Goal: Task Accomplishment & Management: Manage account settings

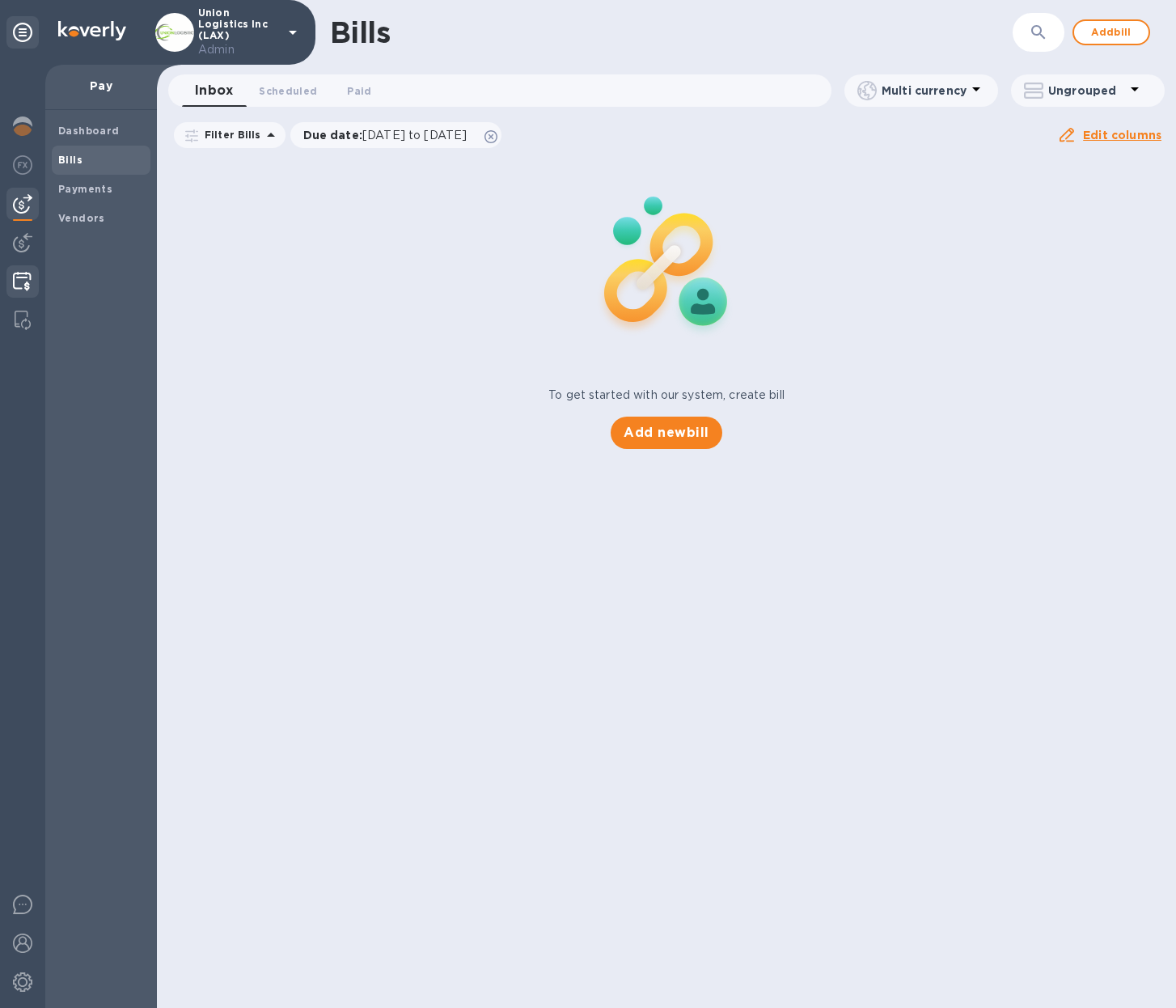
click at [22, 278] on img at bounding box center [22, 282] width 19 height 19
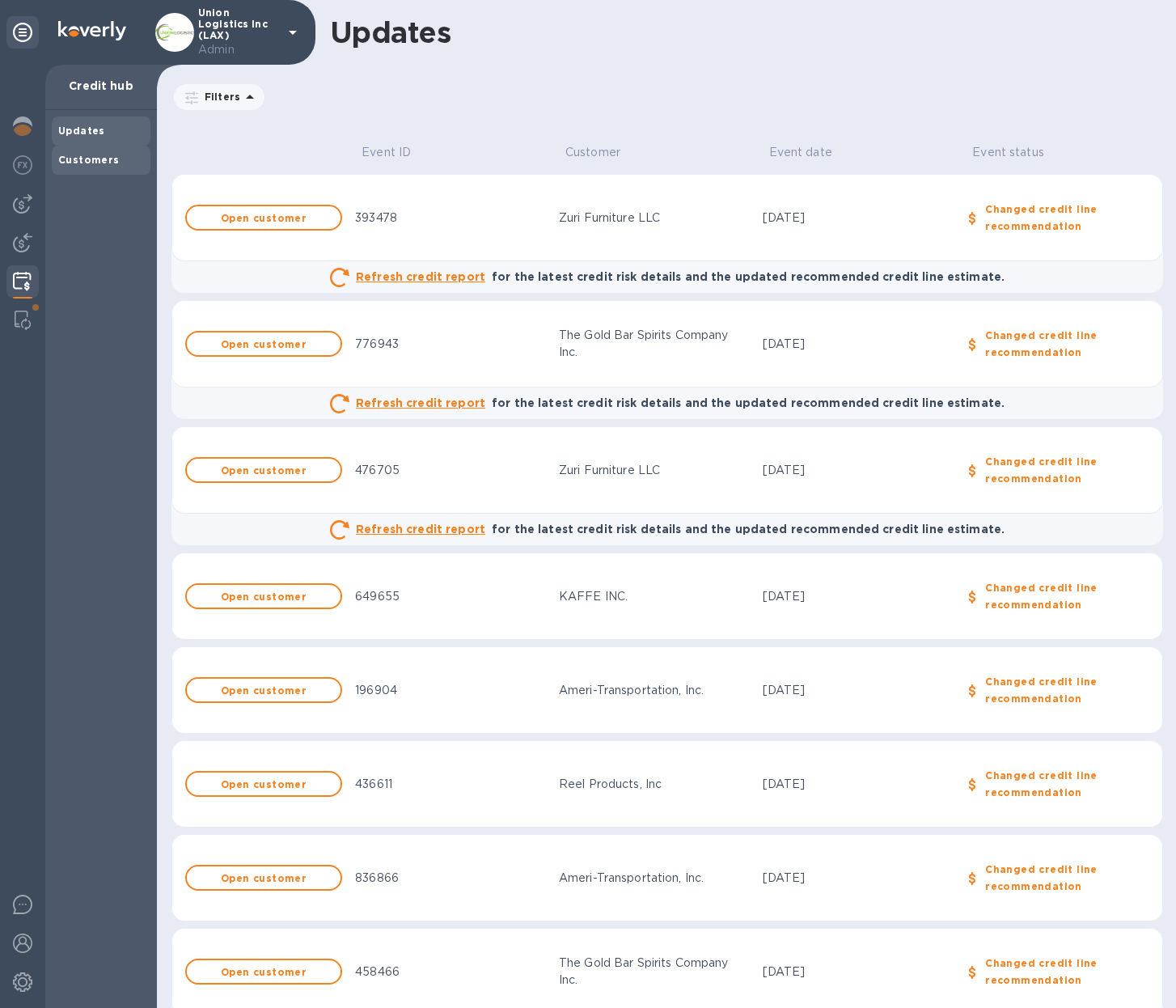
click at [71, 163] on b "Customers" at bounding box center [89, 159] width 62 height 12
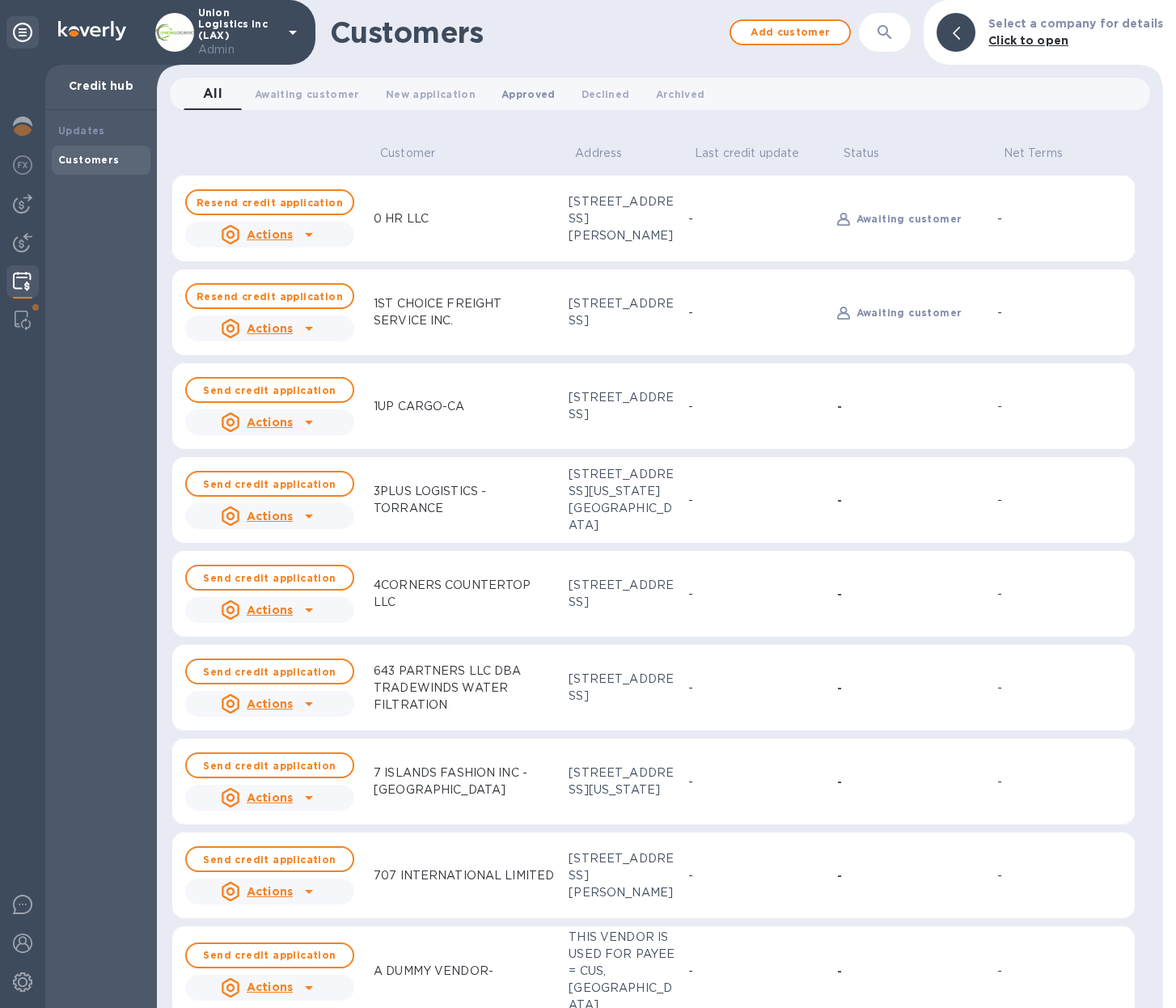
click at [533, 92] on span "Approved 0" at bounding box center [528, 94] width 54 height 17
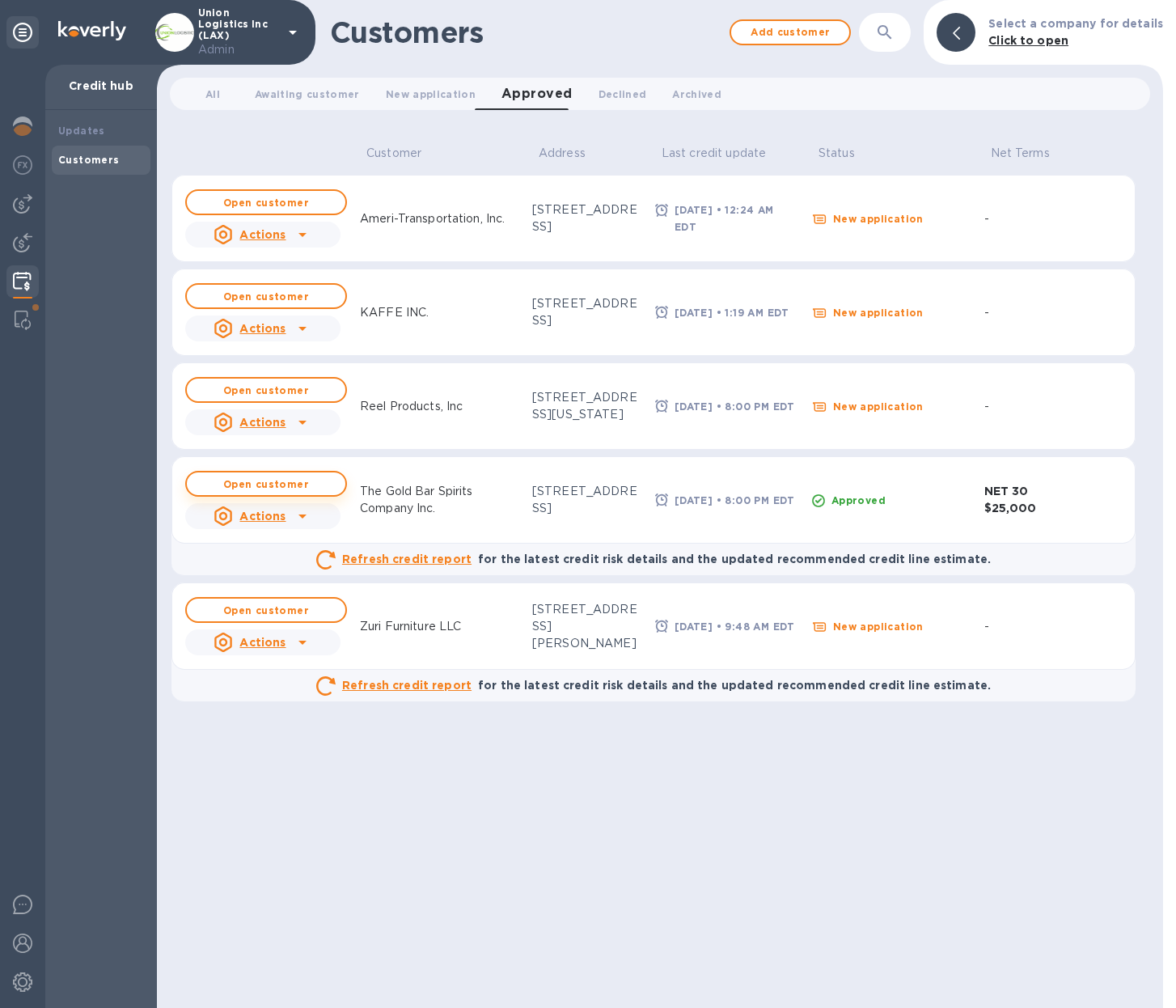
click at [266, 492] on button "Open customer" at bounding box center [266, 484] width 162 height 26
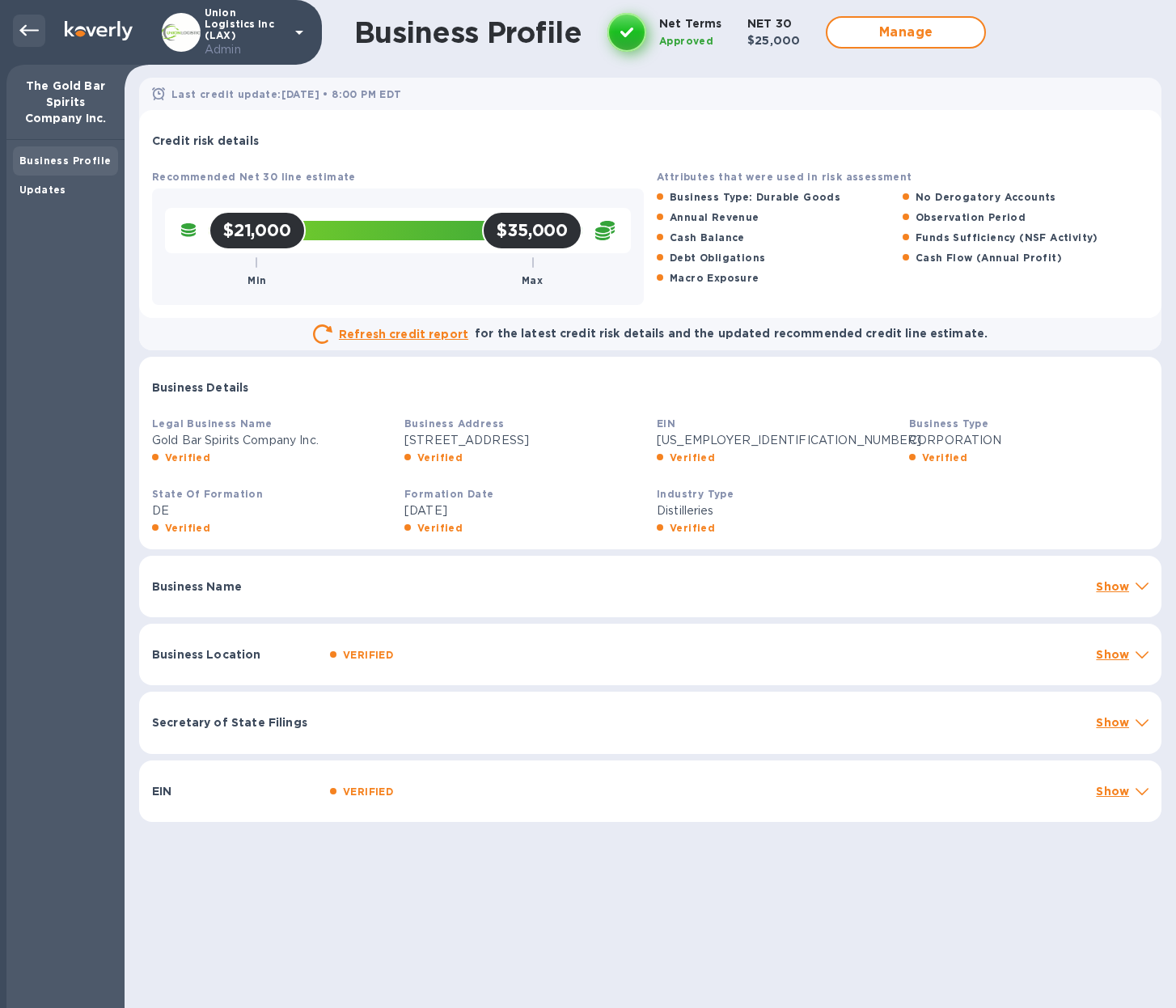
click at [26, 28] on icon at bounding box center [29, 31] width 19 height 19
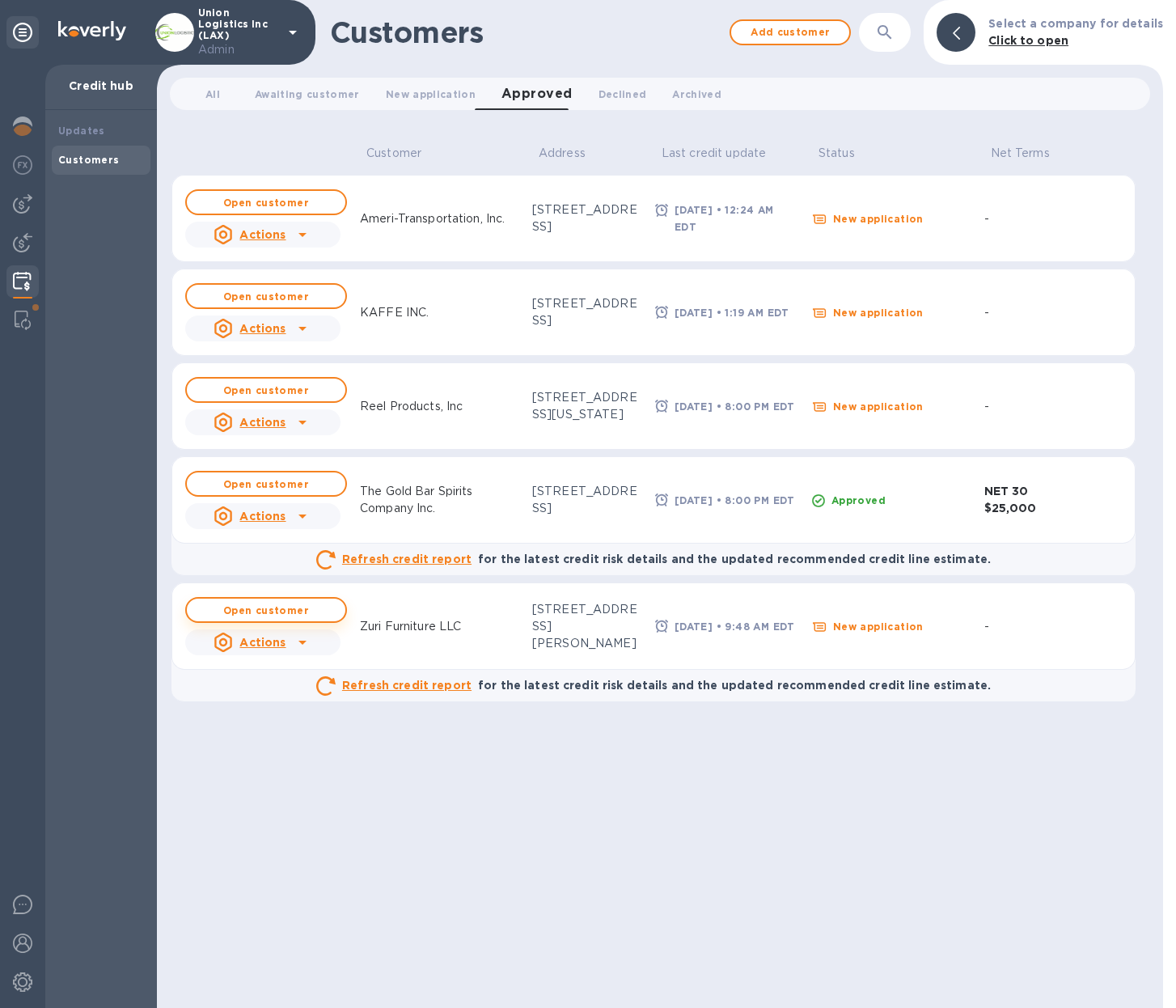
click at [284, 616] on b "Open customer" at bounding box center [266, 610] width 86 height 12
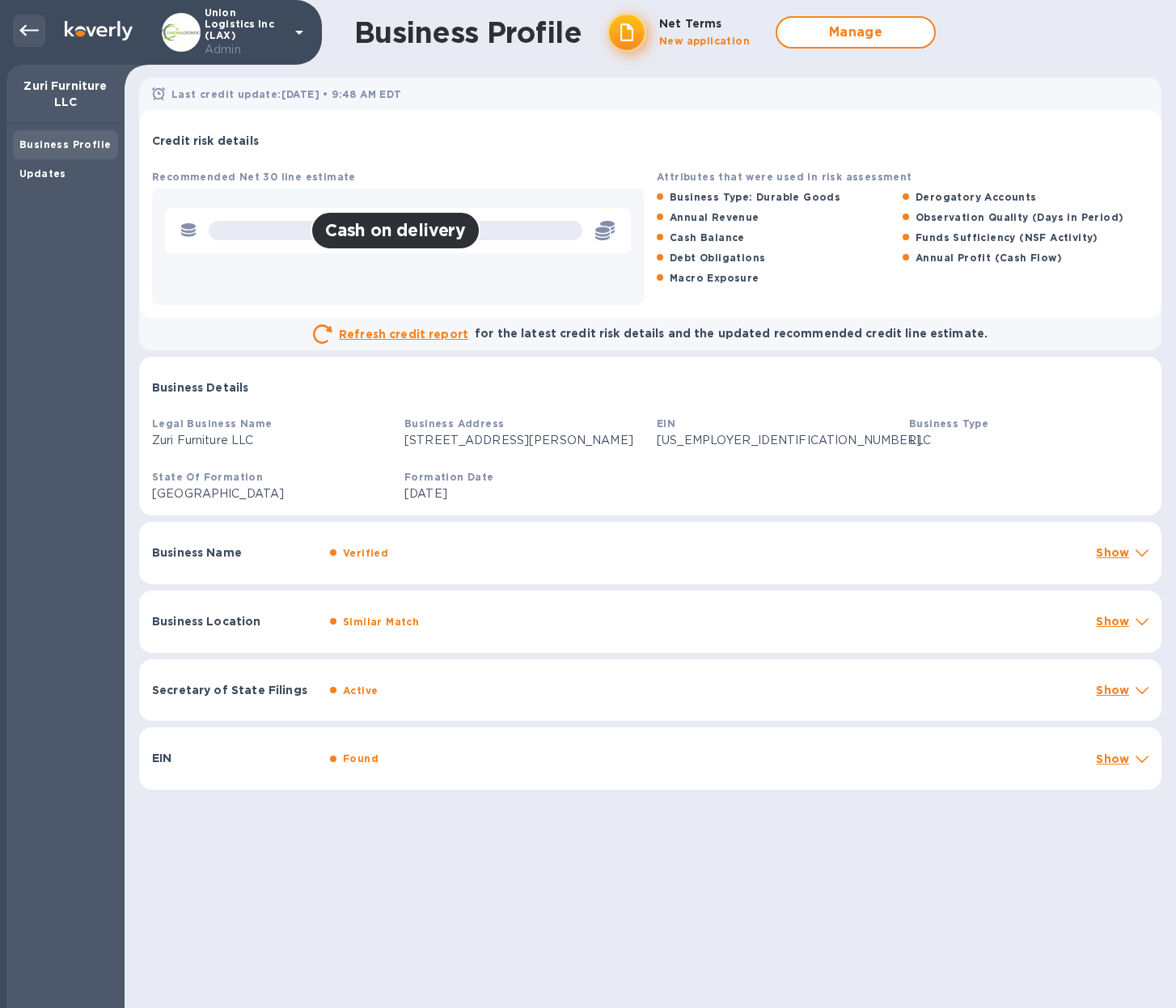
click at [26, 26] on icon at bounding box center [29, 31] width 19 height 11
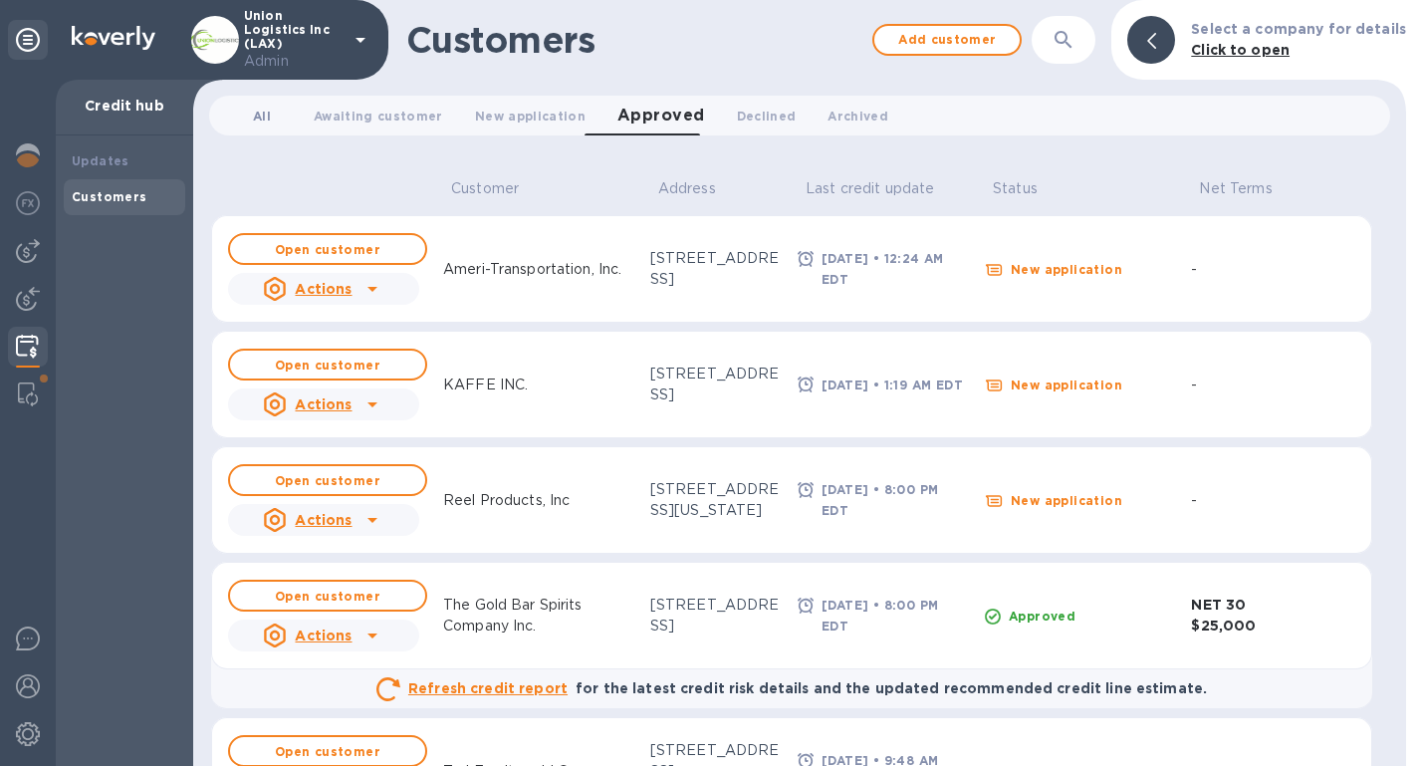
click at [265, 115] on span "All 0" at bounding box center [262, 116] width 18 height 21
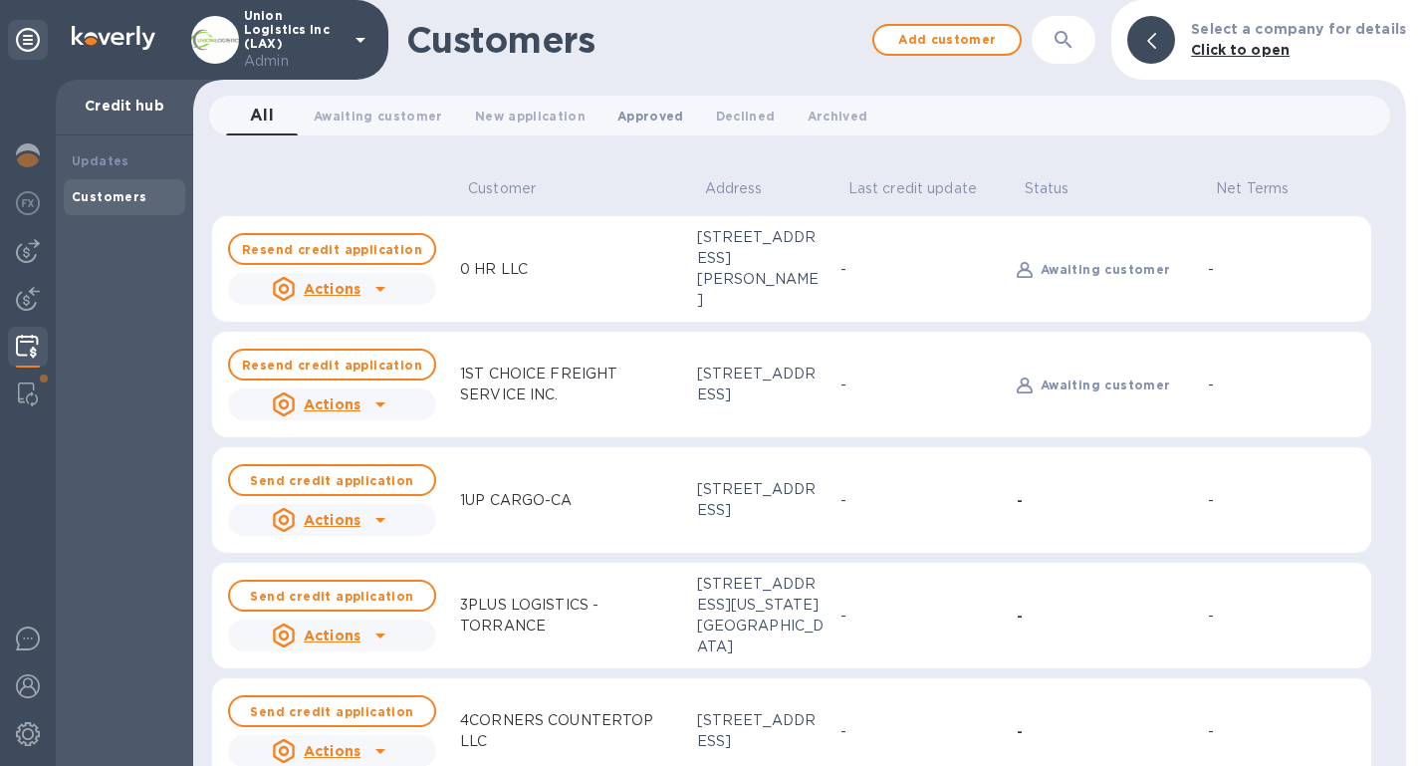
click at [641, 106] on span "Approved 0" at bounding box center [650, 116] width 67 height 21
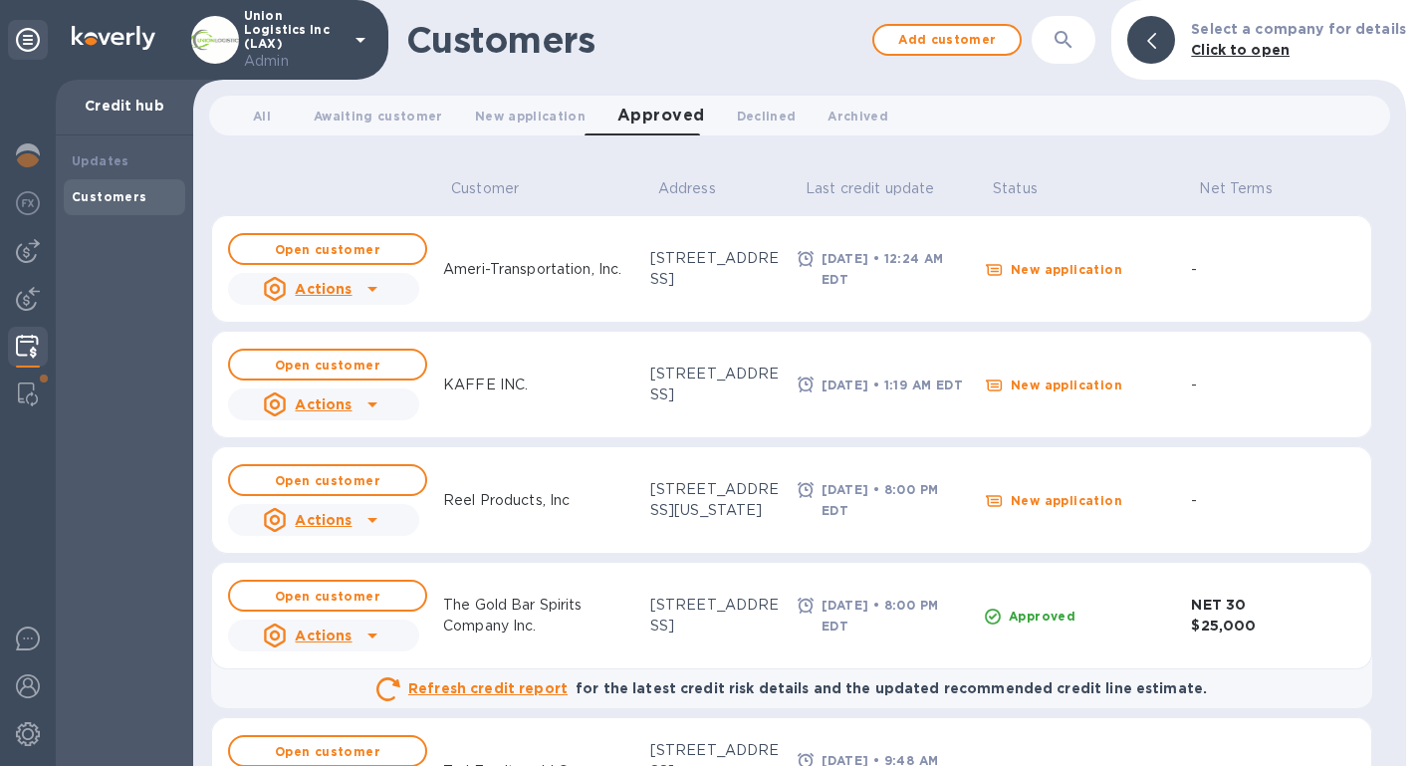
scroll to position [107, 0]
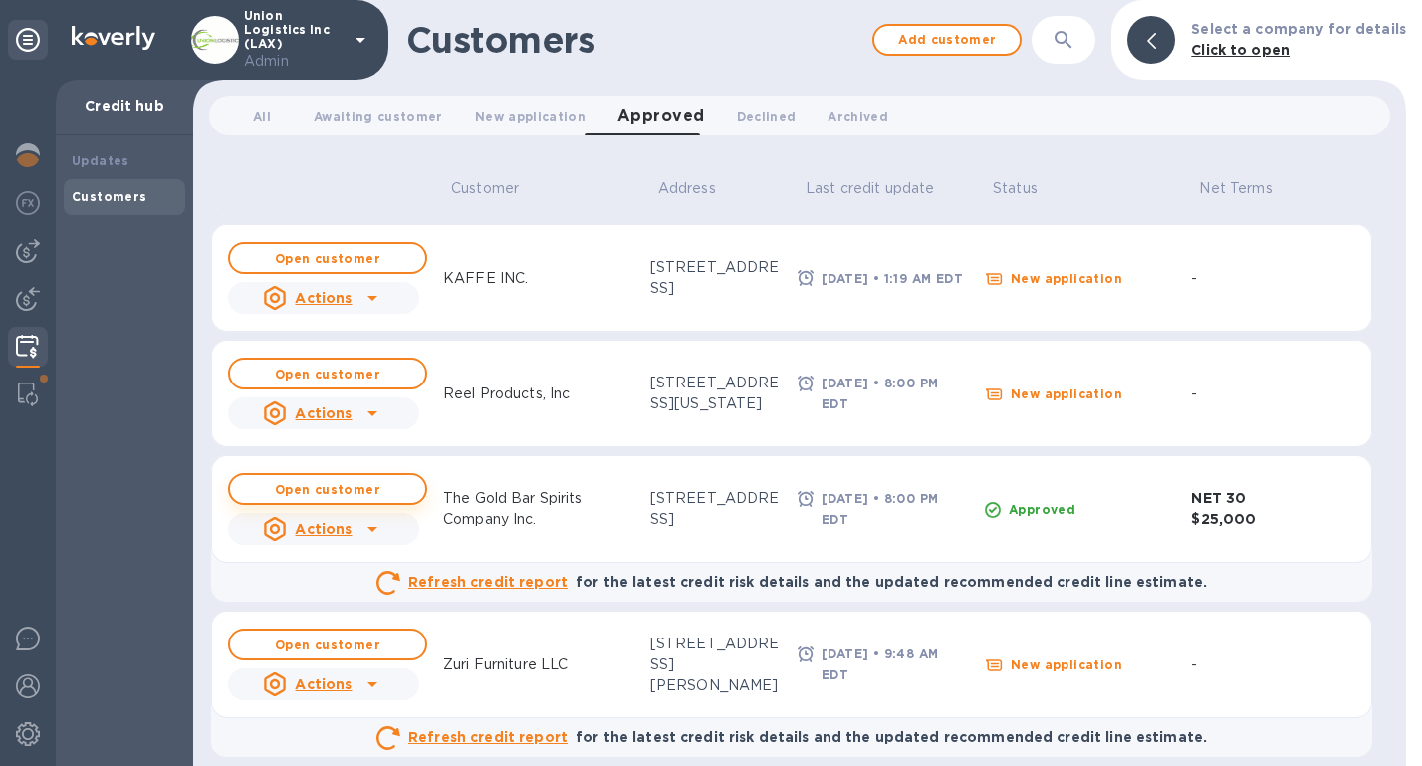
click at [344, 490] on b "Open customer" at bounding box center [328, 489] width 106 height 15
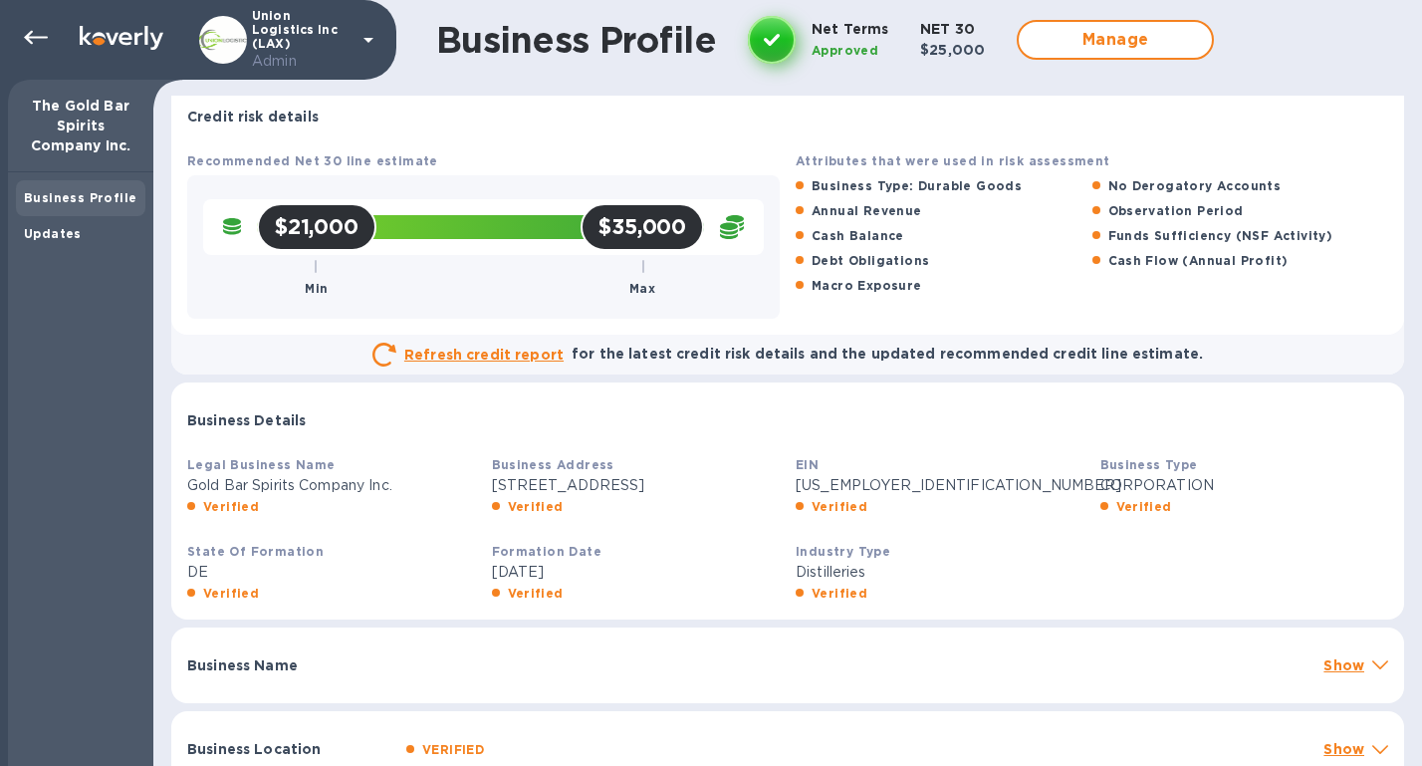
scroll to position [52, 0]
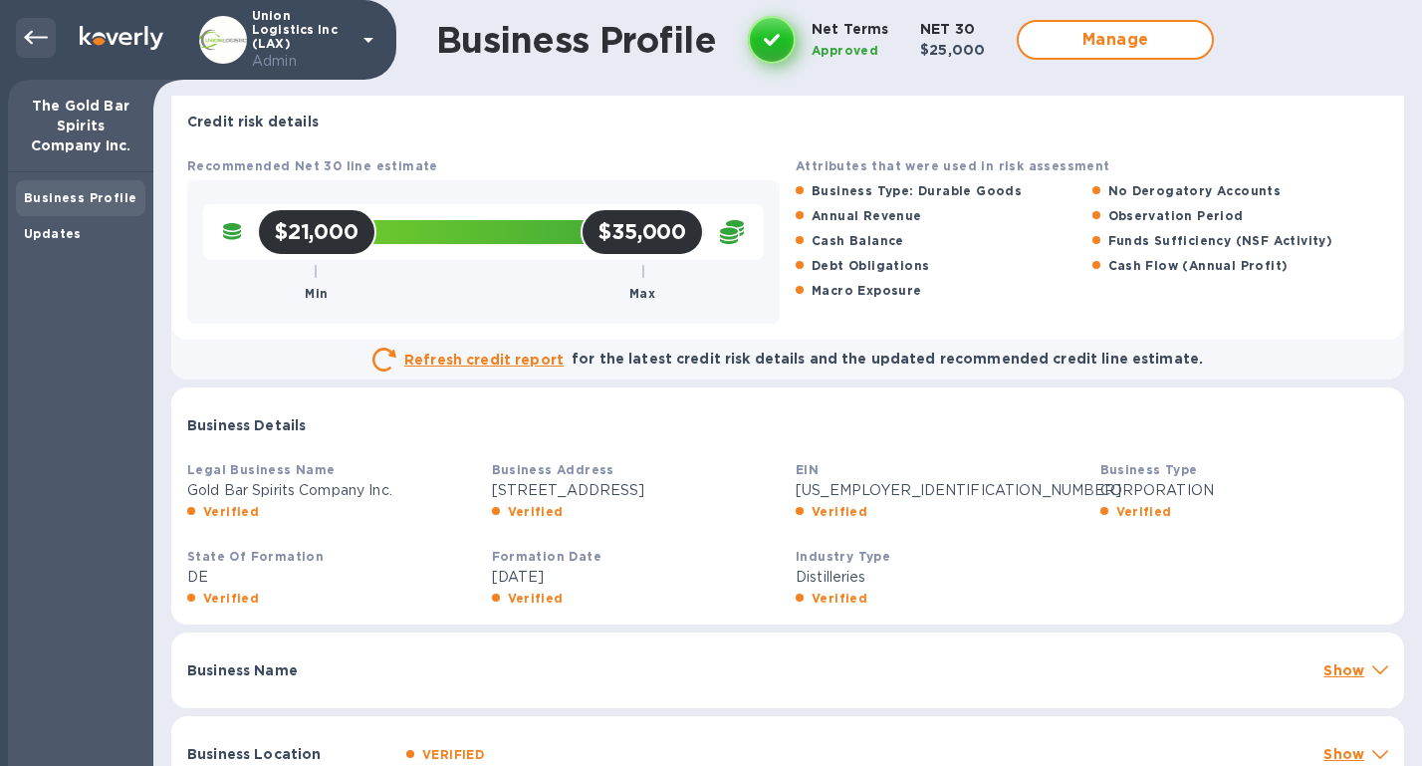
click at [44, 42] on icon at bounding box center [36, 38] width 24 height 24
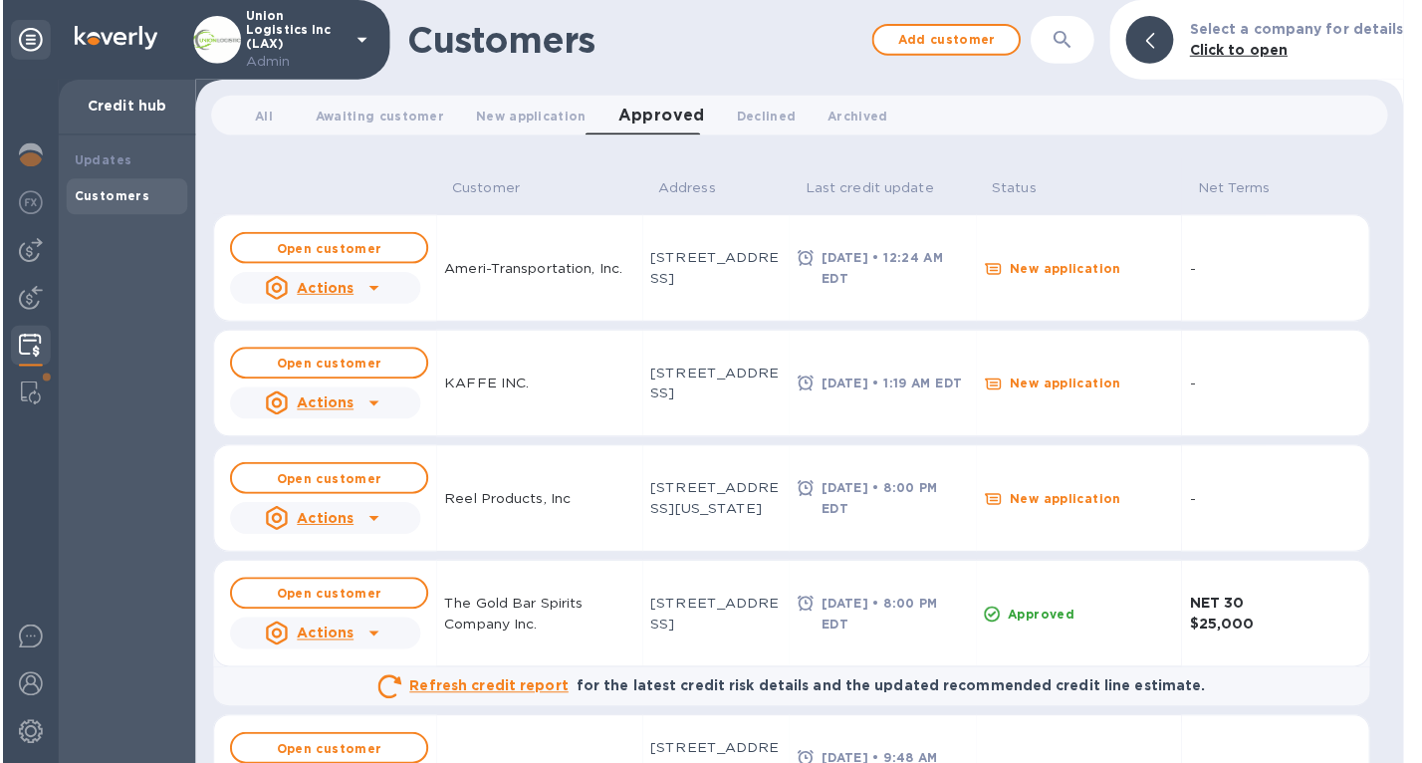
scroll to position [107, 0]
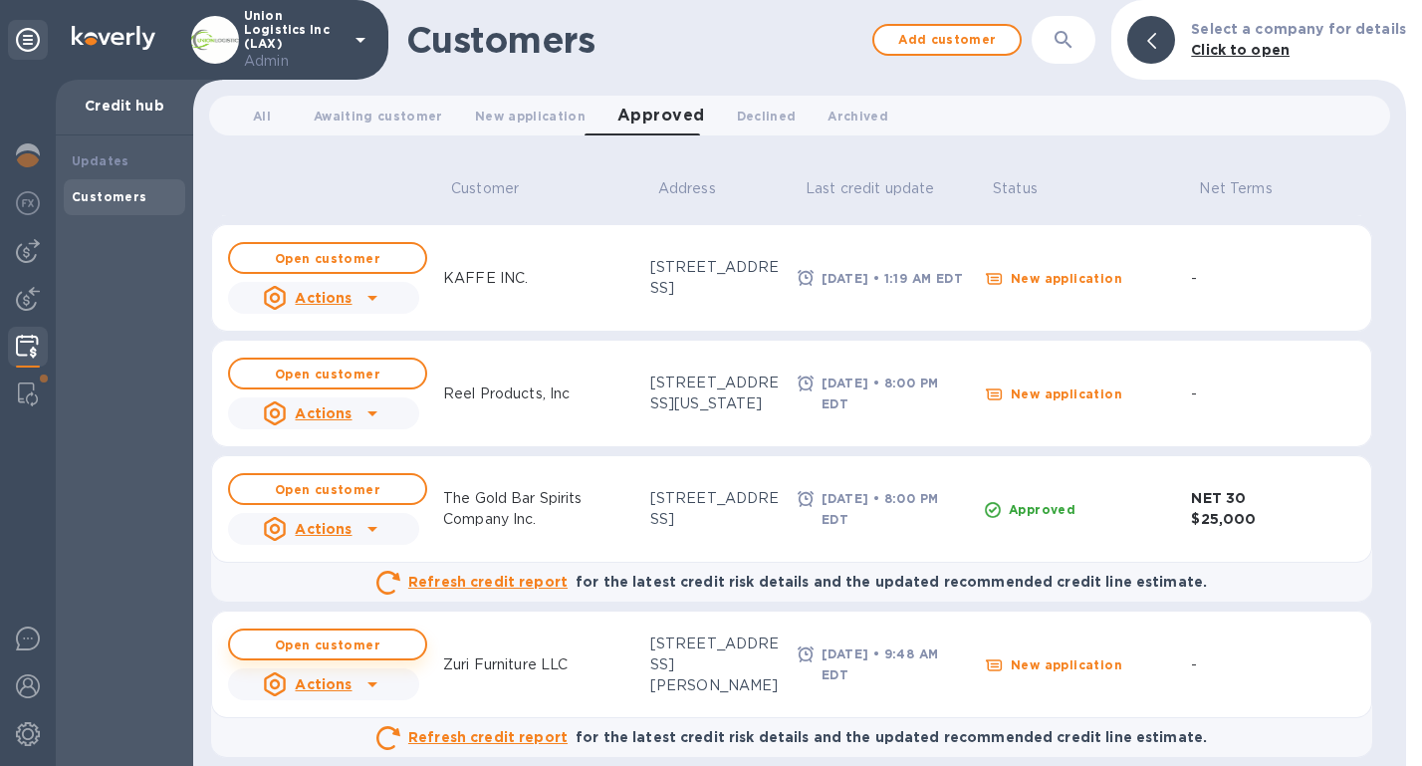
click at [338, 640] on b "Open customer" at bounding box center [328, 644] width 106 height 15
